Goal: Task Accomplishment & Management: Manage account settings

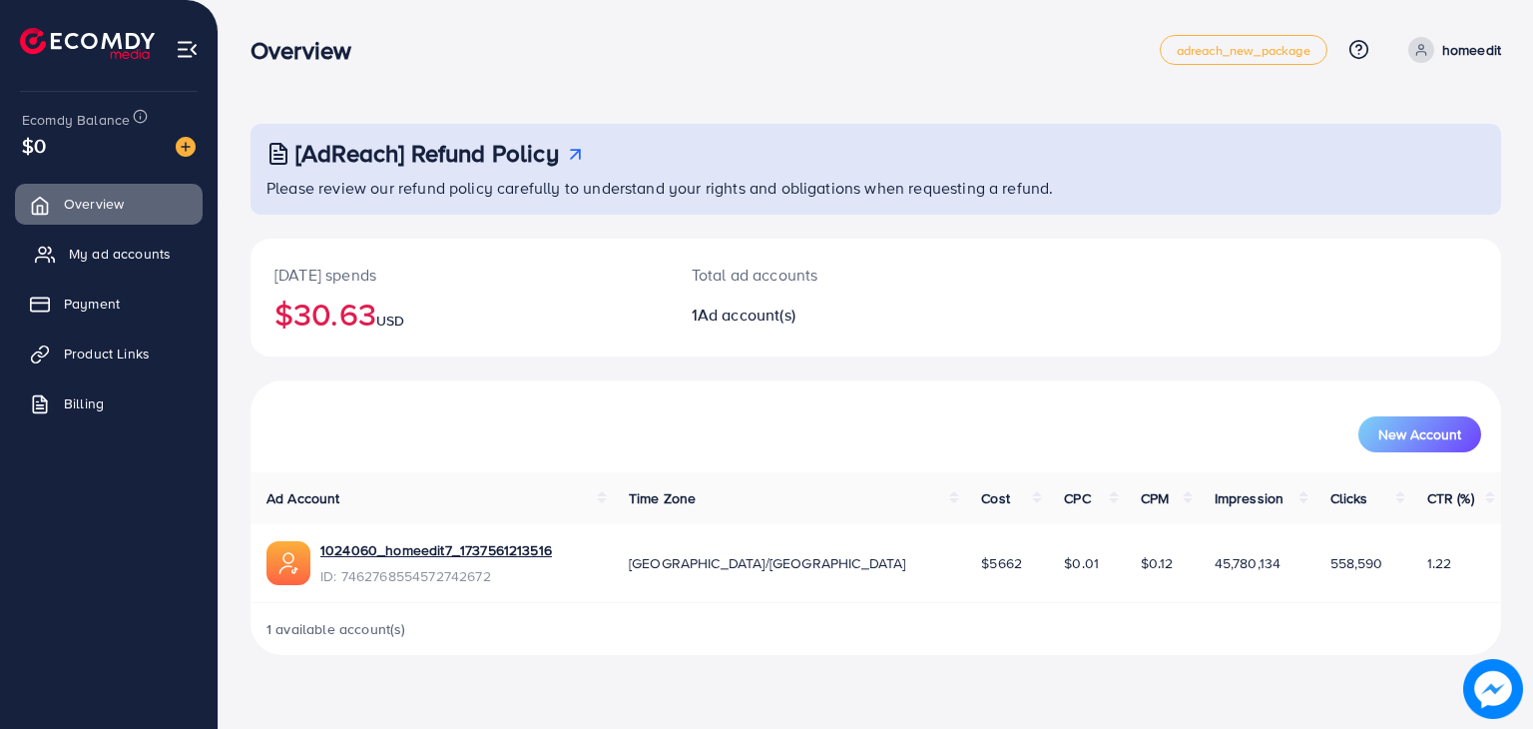
click at [129, 255] on span "My ad accounts" at bounding box center [120, 254] width 102 height 20
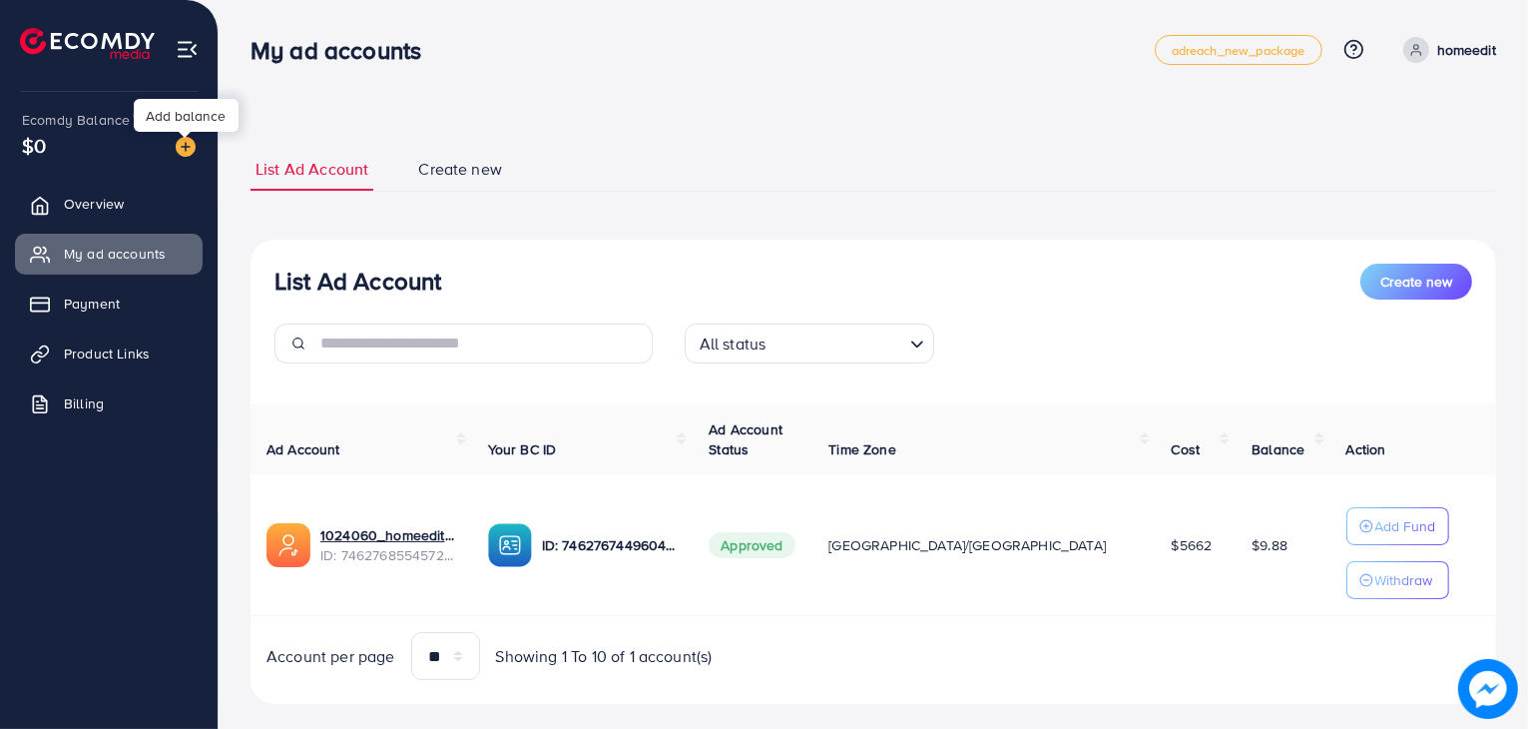
click at [180, 155] on img at bounding box center [186, 147] width 20 height 20
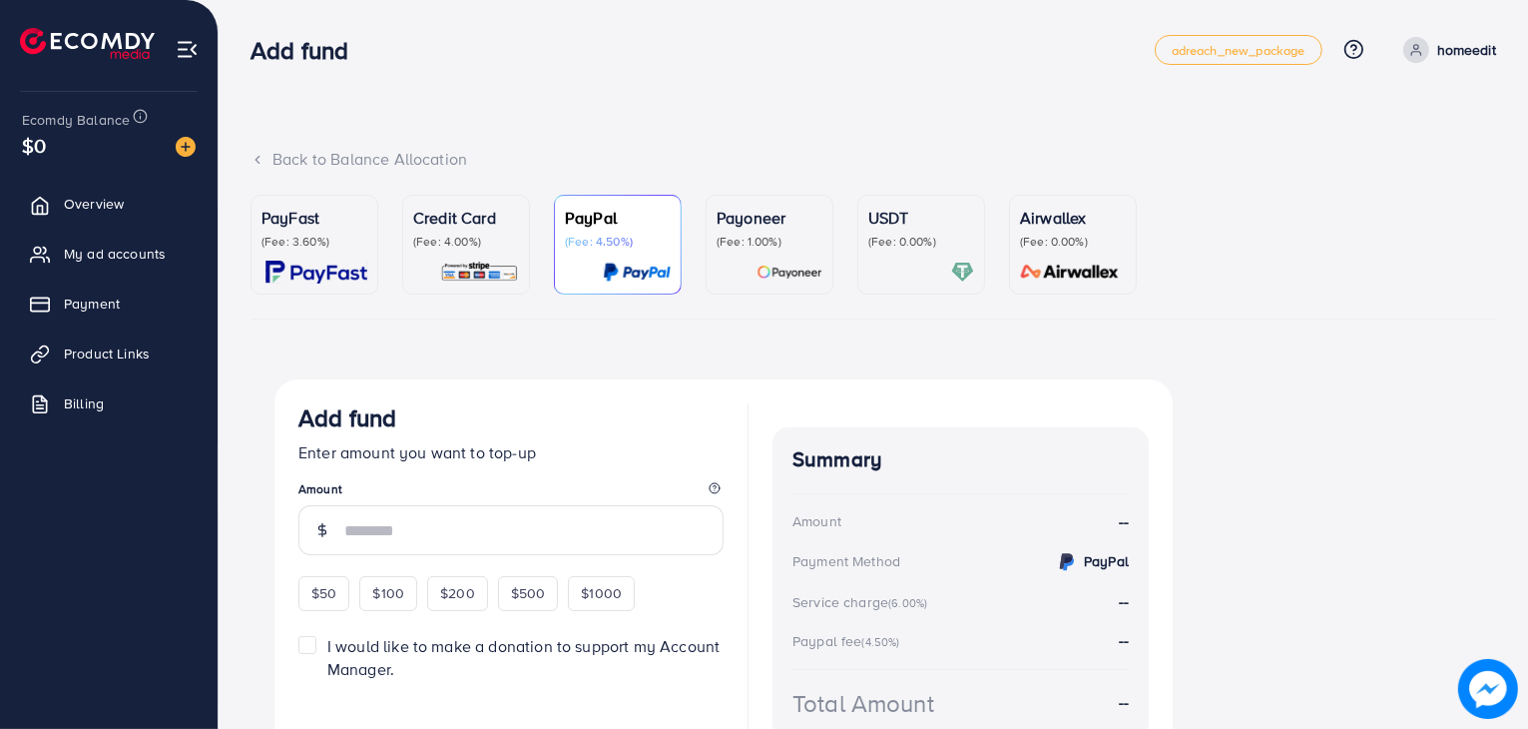
scroll to position [48, 0]
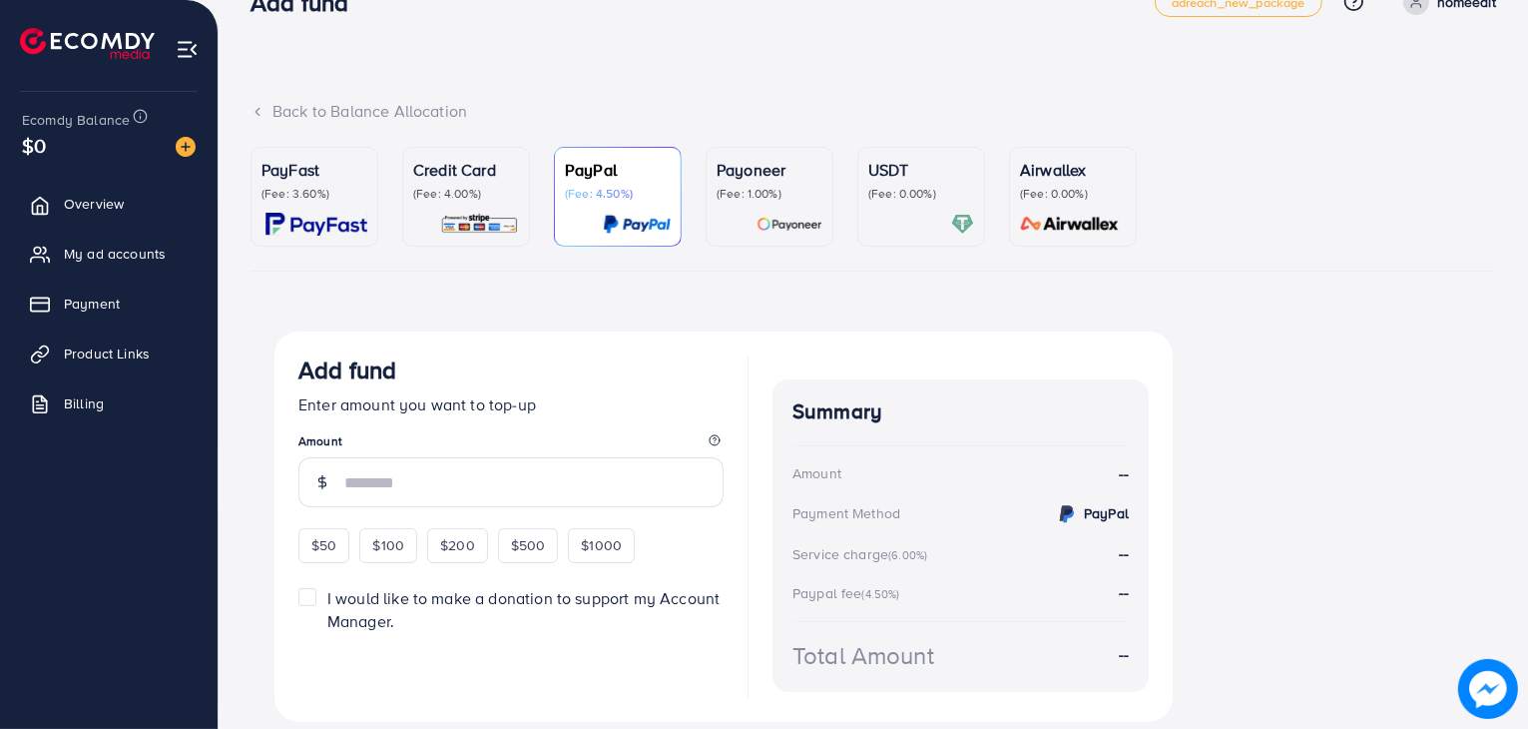
click at [463, 191] on p "(Fee: 4.00%)" at bounding box center [466, 194] width 106 height 16
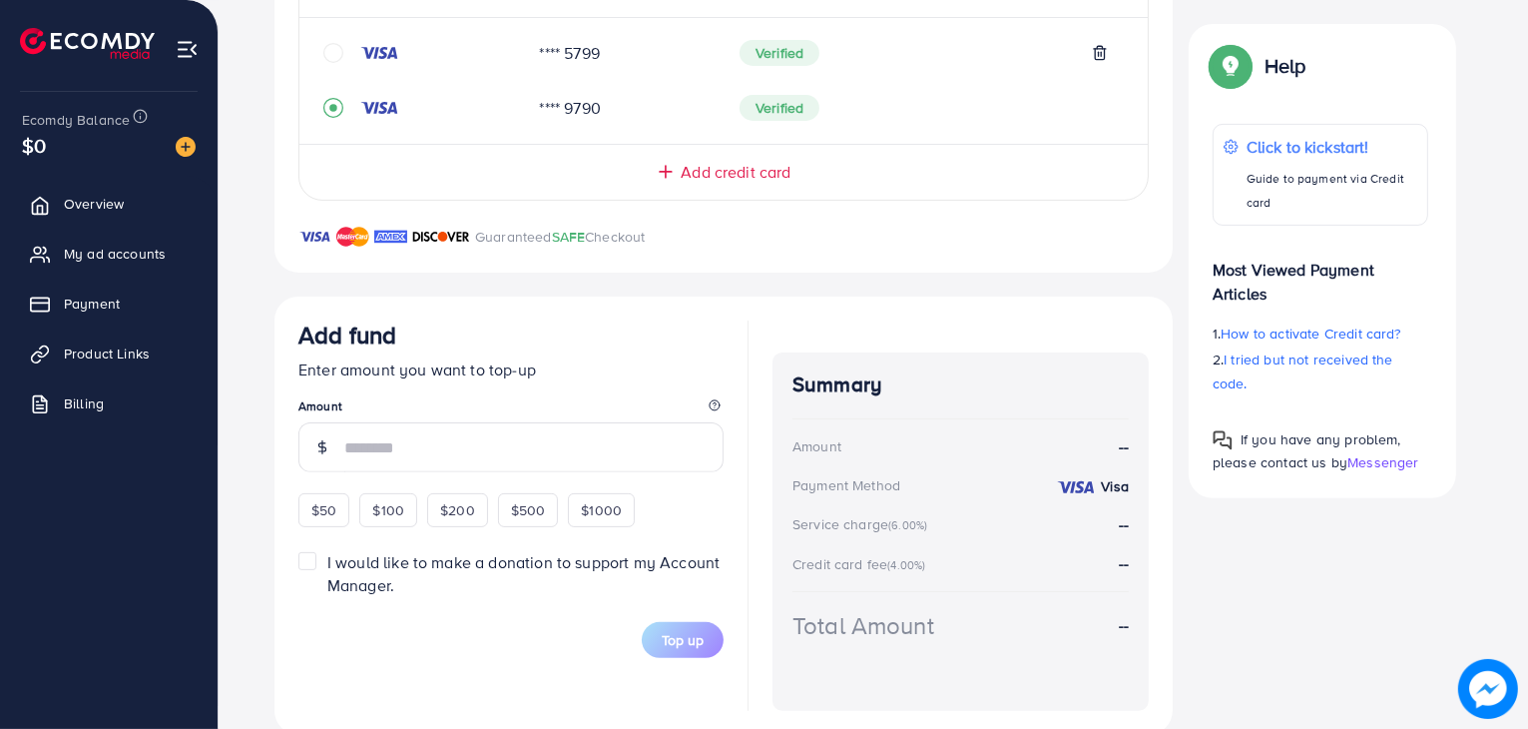
scroll to position [507, 0]
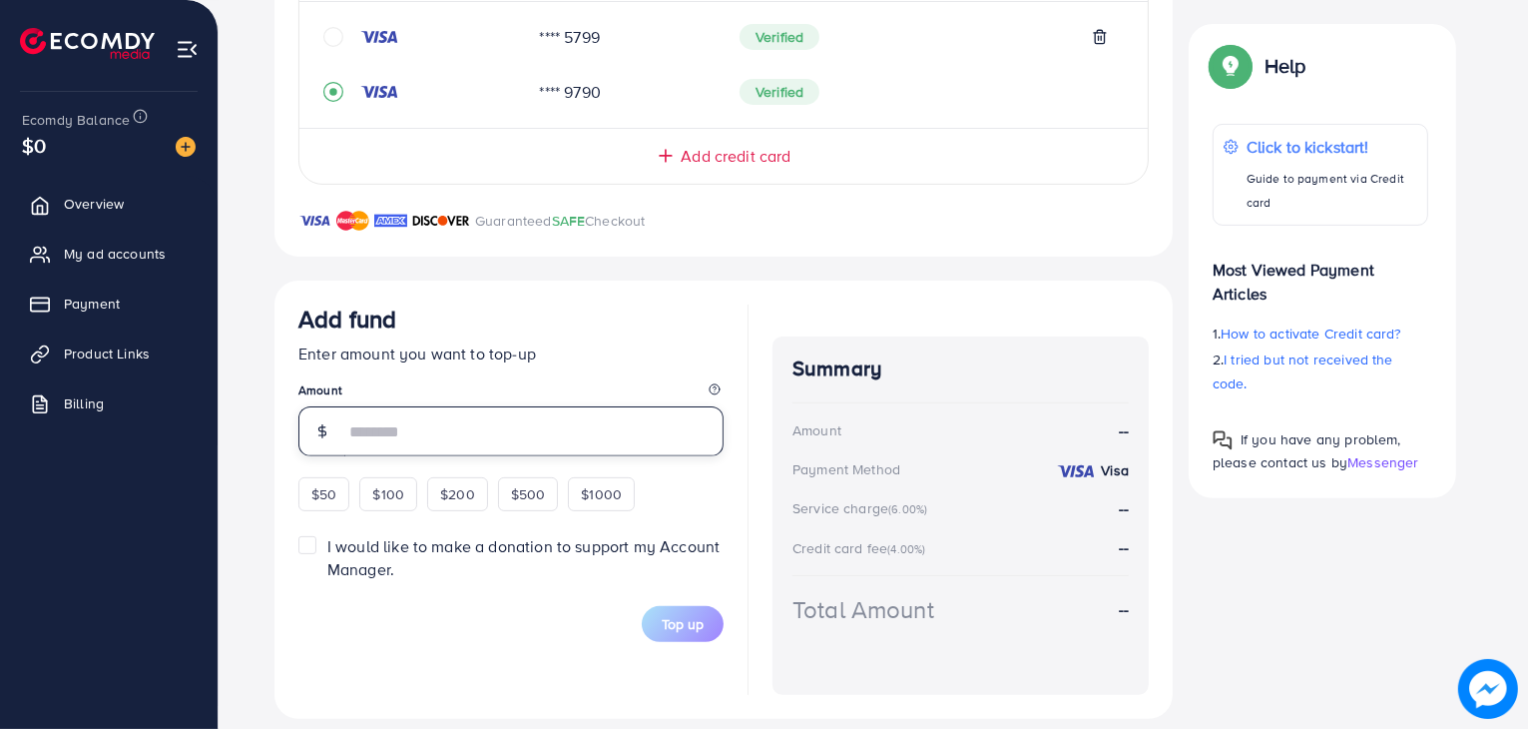
click at [511, 432] on input "number" at bounding box center [533, 431] width 379 height 50
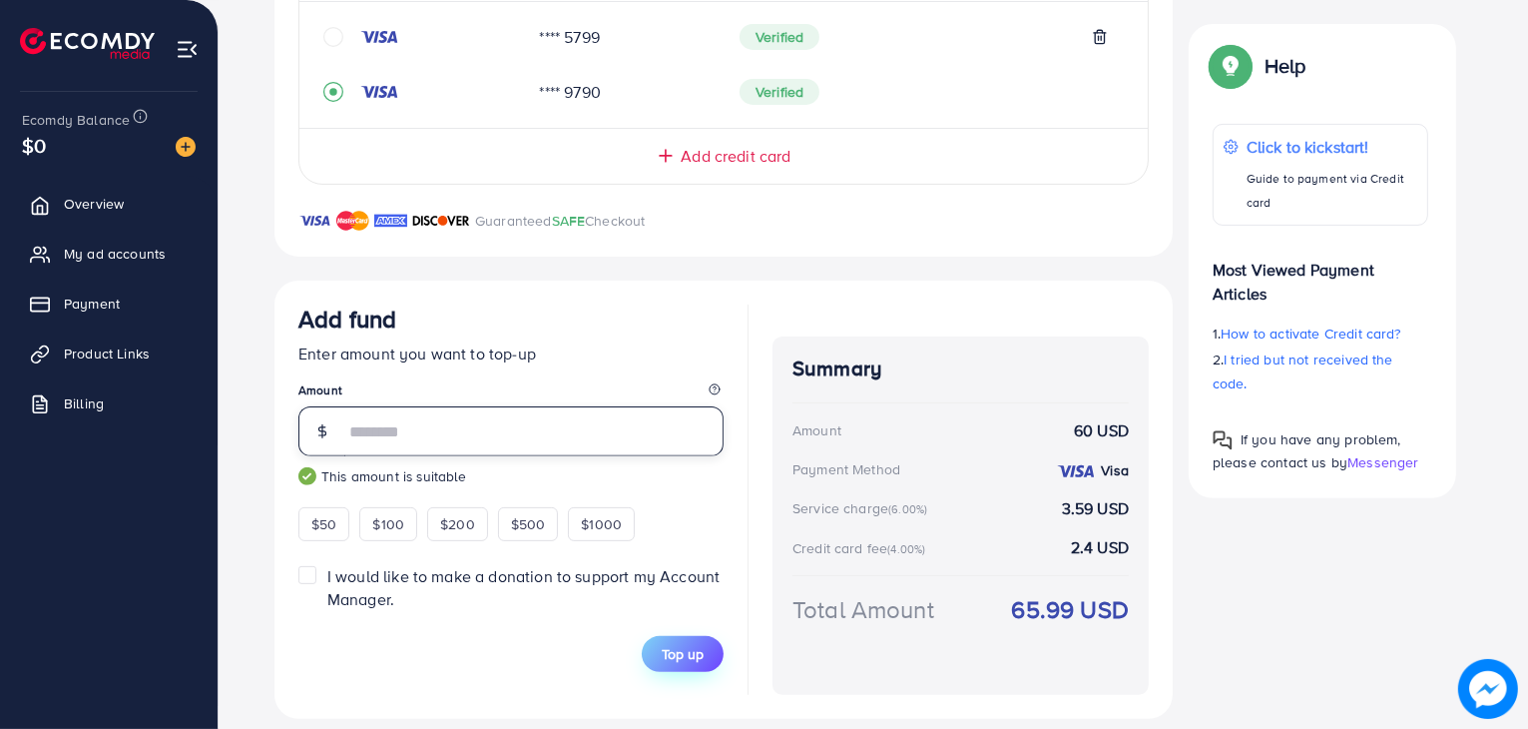
type input "**"
click at [662, 652] on span "Top up" at bounding box center [683, 654] width 42 height 20
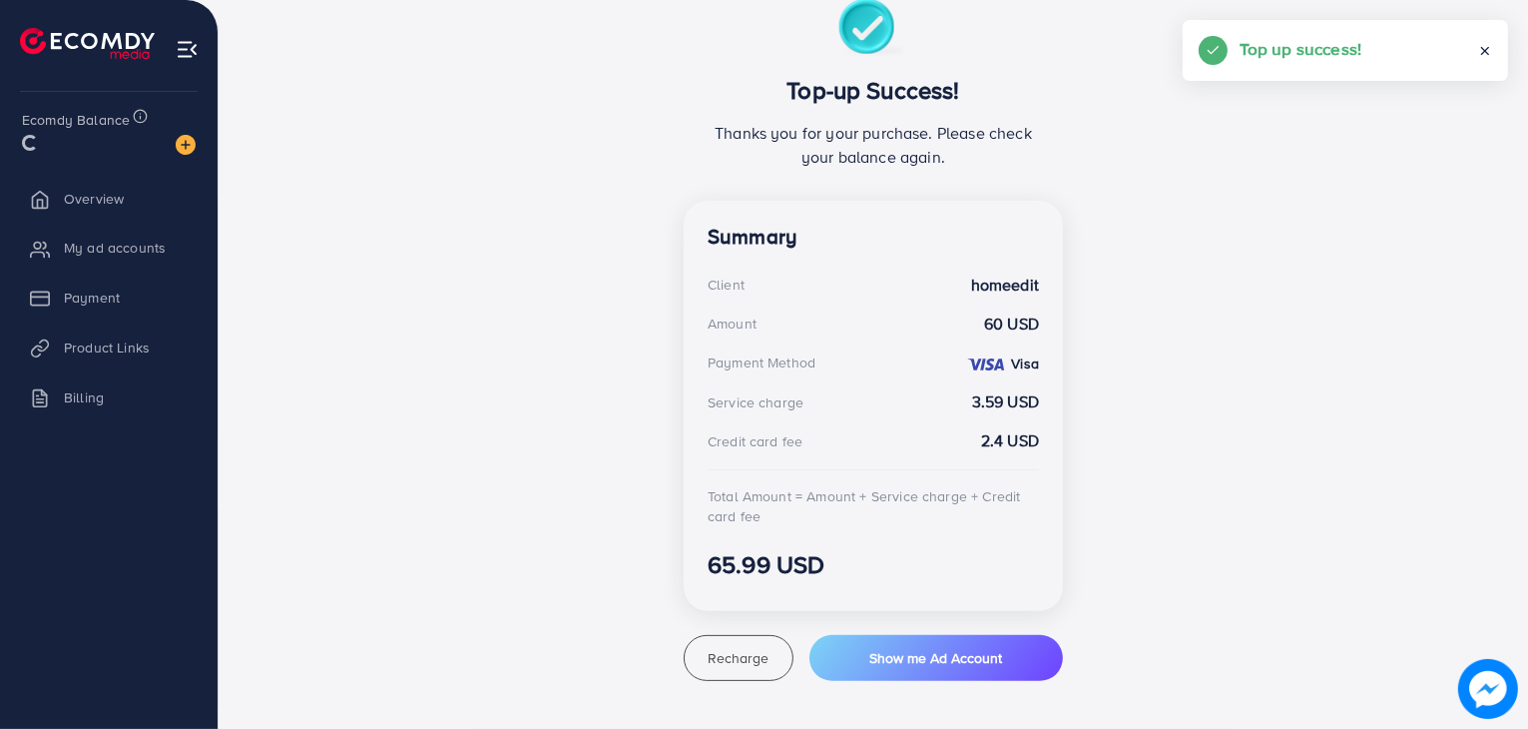
scroll to position [379, 0]
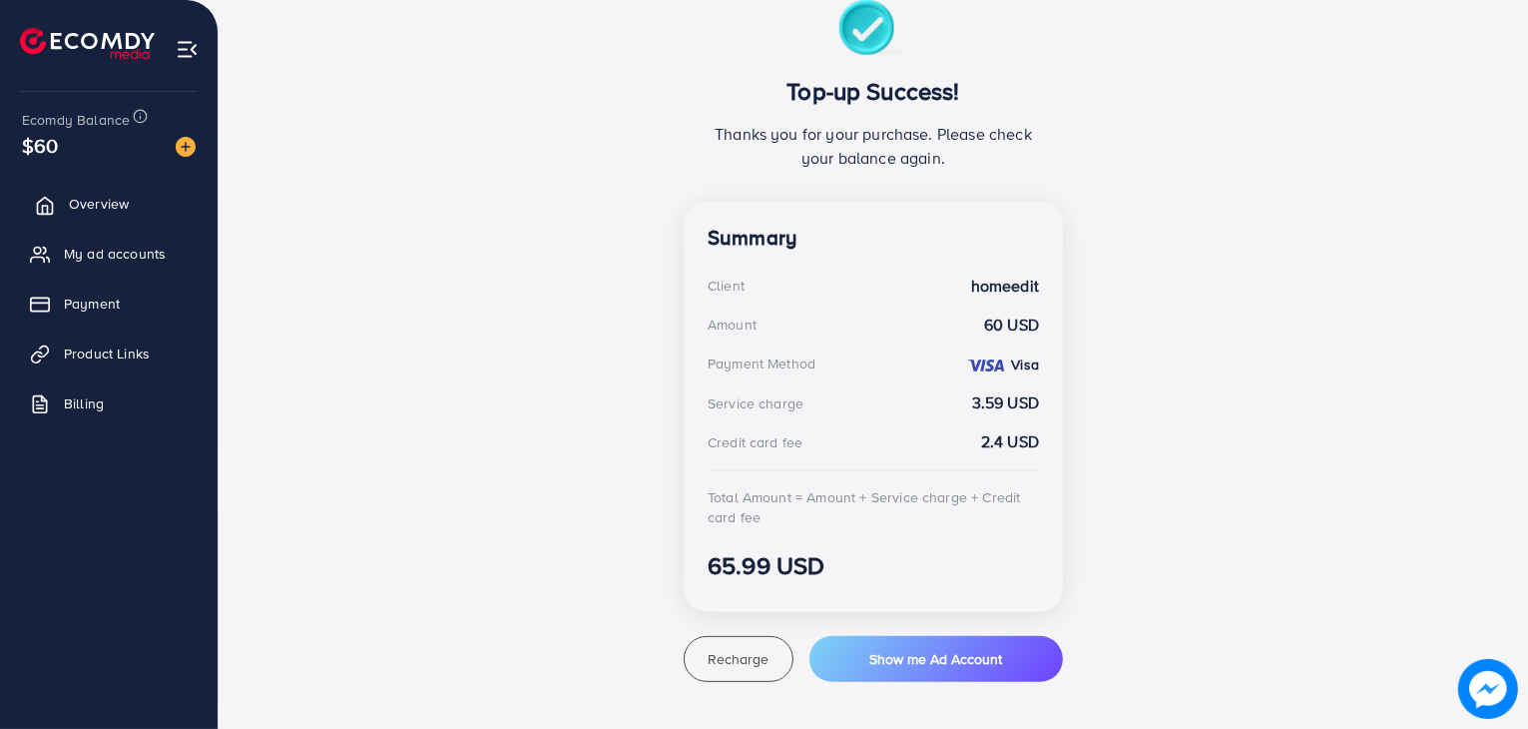
click at [129, 209] on link "Overview" at bounding box center [109, 204] width 188 height 40
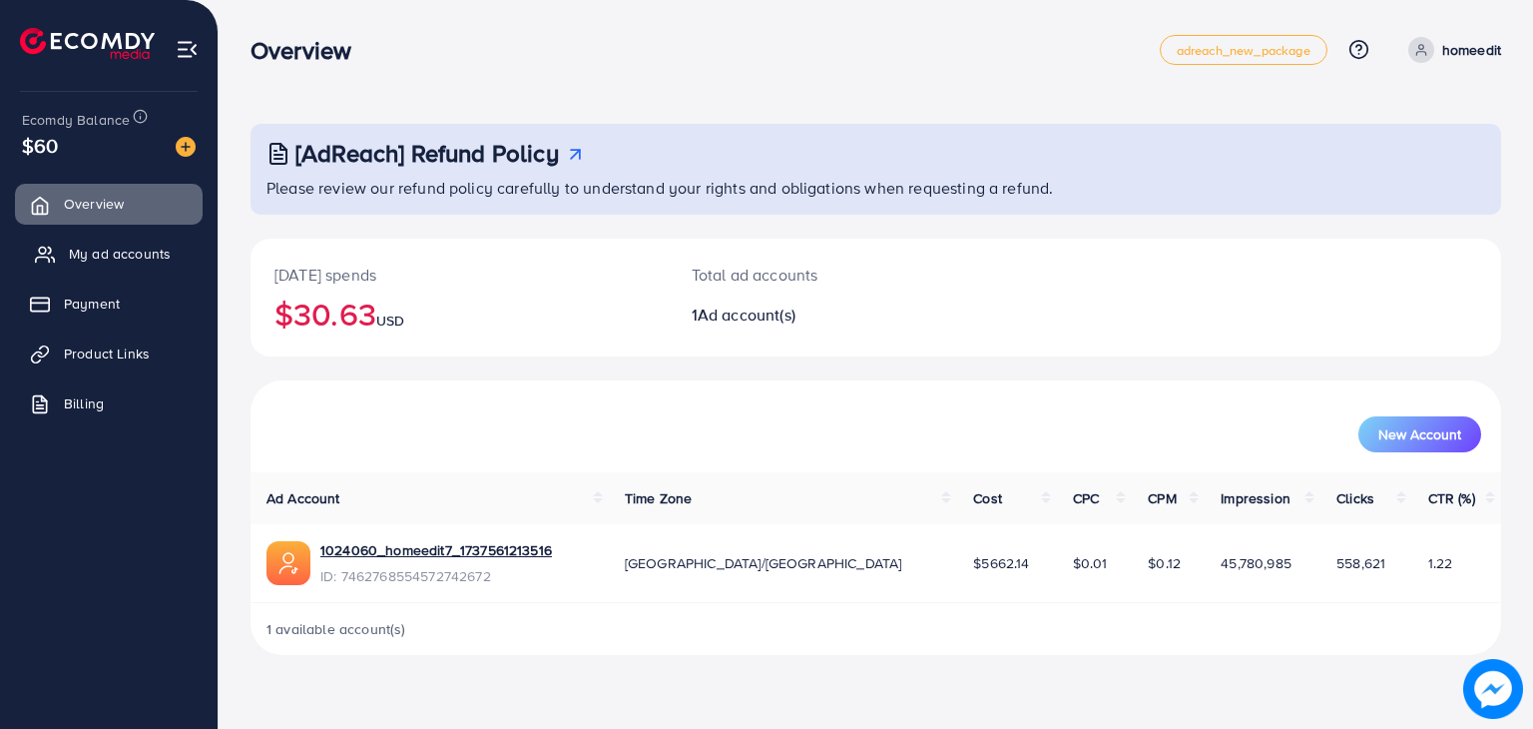
click at [146, 251] on span "My ad accounts" at bounding box center [120, 254] width 102 height 20
